Goal: Task Accomplishment & Management: Use online tool/utility

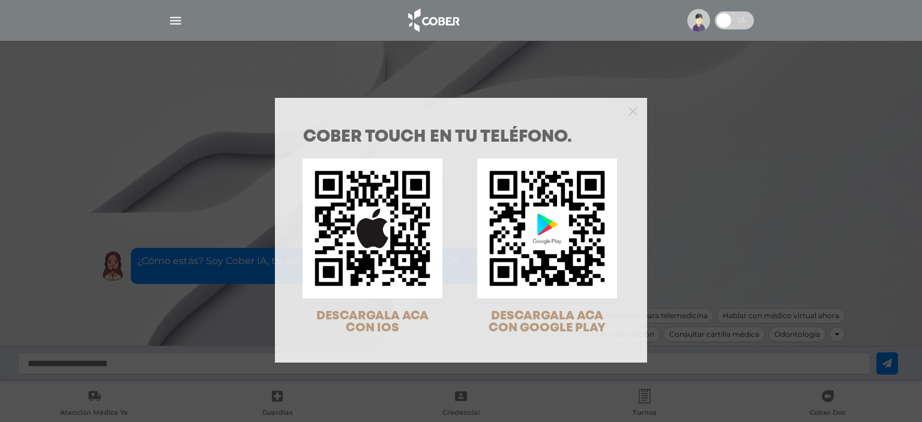
click at [83, 125] on div "COBER TOUCH en tu teléfono. DESCARGALA ACA CON IOS DESCARGALA ACA CON GOOGLE PL…" at bounding box center [461, 211] width 922 height 422
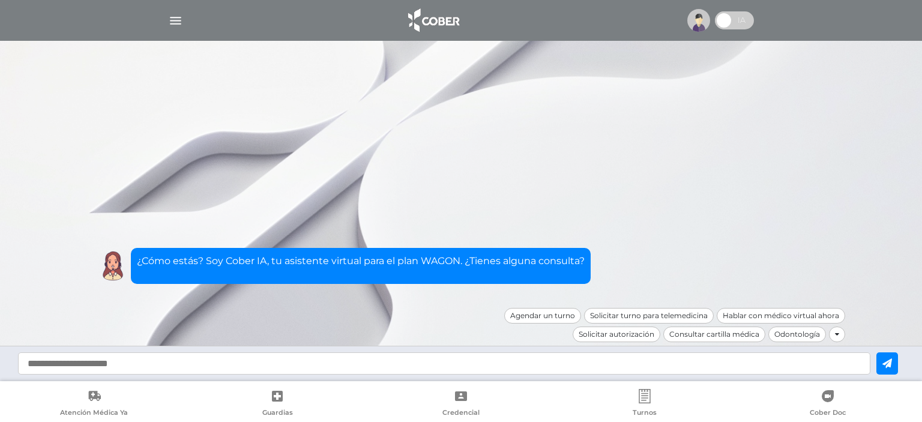
click at [175, 19] on img "button" at bounding box center [175, 20] width 15 height 15
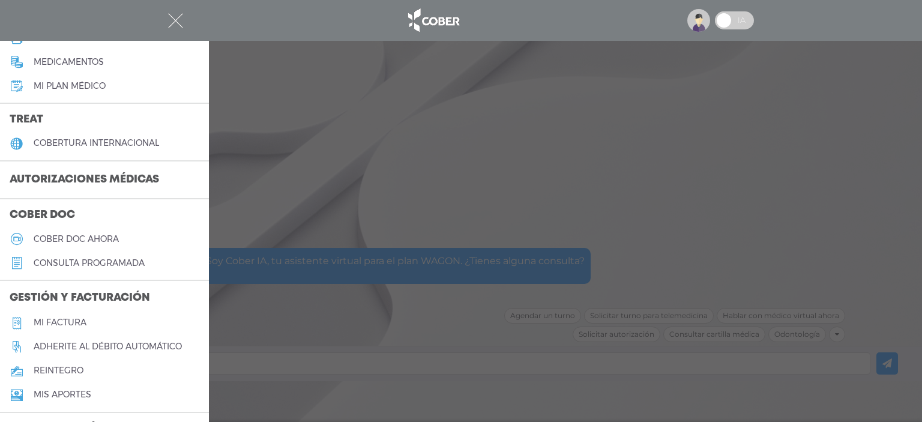
scroll to position [180, 0]
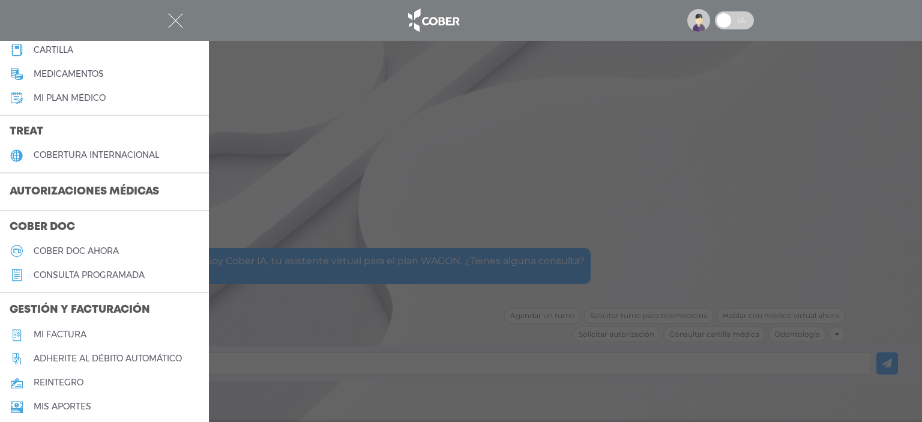
click at [99, 197] on h3 "Autorizaciones médicas" at bounding box center [84, 192] width 169 height 23
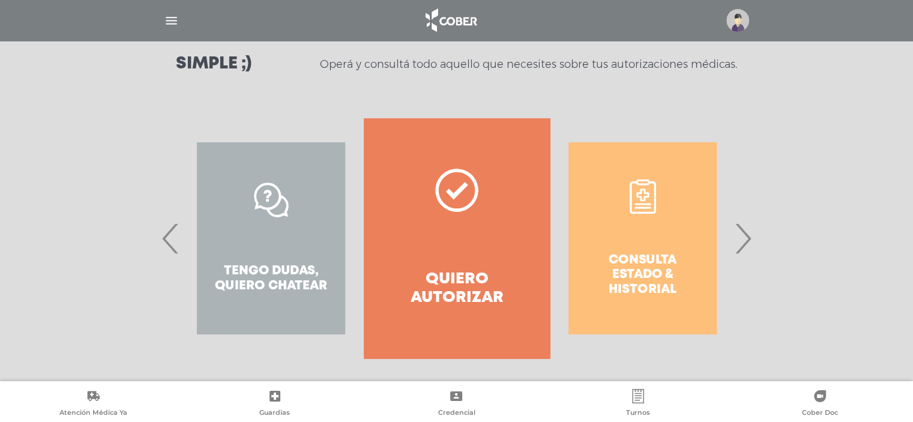
scroll to position [180, 0]
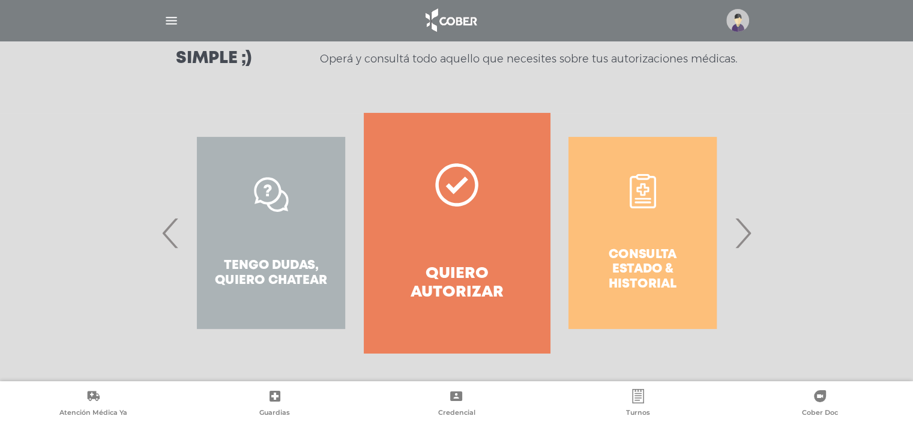
click at [346, 232] on div "Tengo dudas, quiero chatear" at bounding box center [270, 233] width 185 height 240
click at [151, 228] on div "Consulta estado & historial Prácticas de autorización automática Tengo dudas, q…" at bounding box center [456, 233] width 614 height 240
click at [167, 233] on span "‹" at bounding box center [170, 232] width 23 height 65
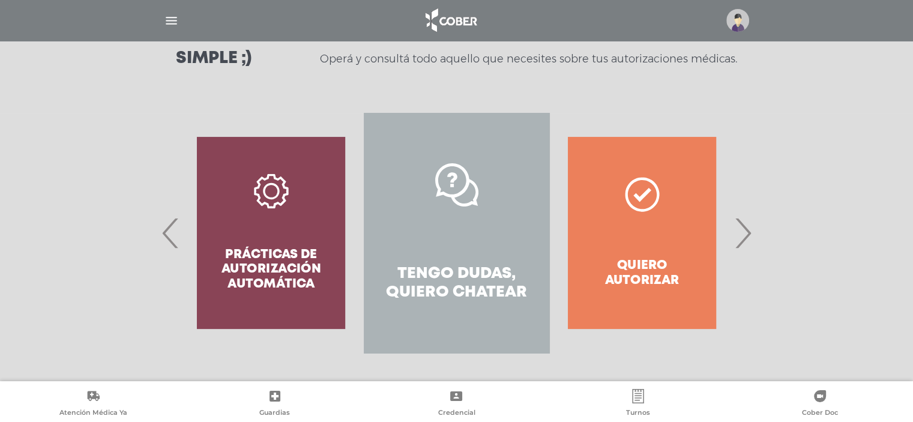
click at [476, 220] on link "Tengo dudas, quiero chatear" at bounding box center [456, 233] width 185 height 240
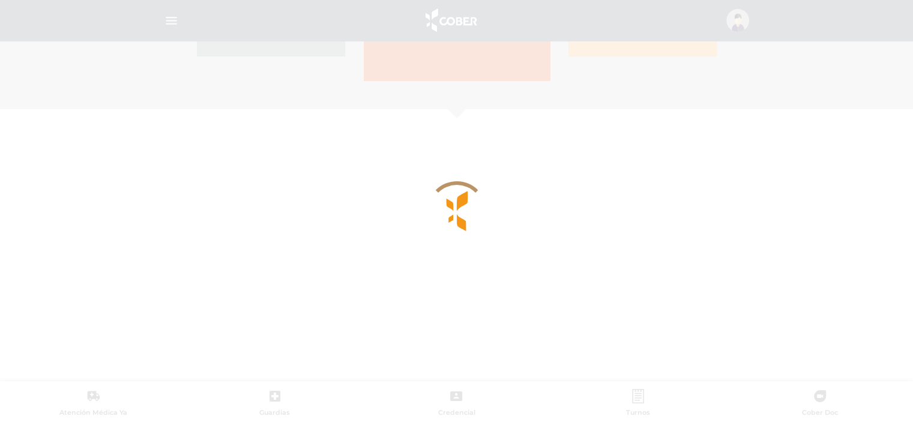
scroll to position [521, 0]
